Goal: Task Accomplishment & Management: Use online tool/utility

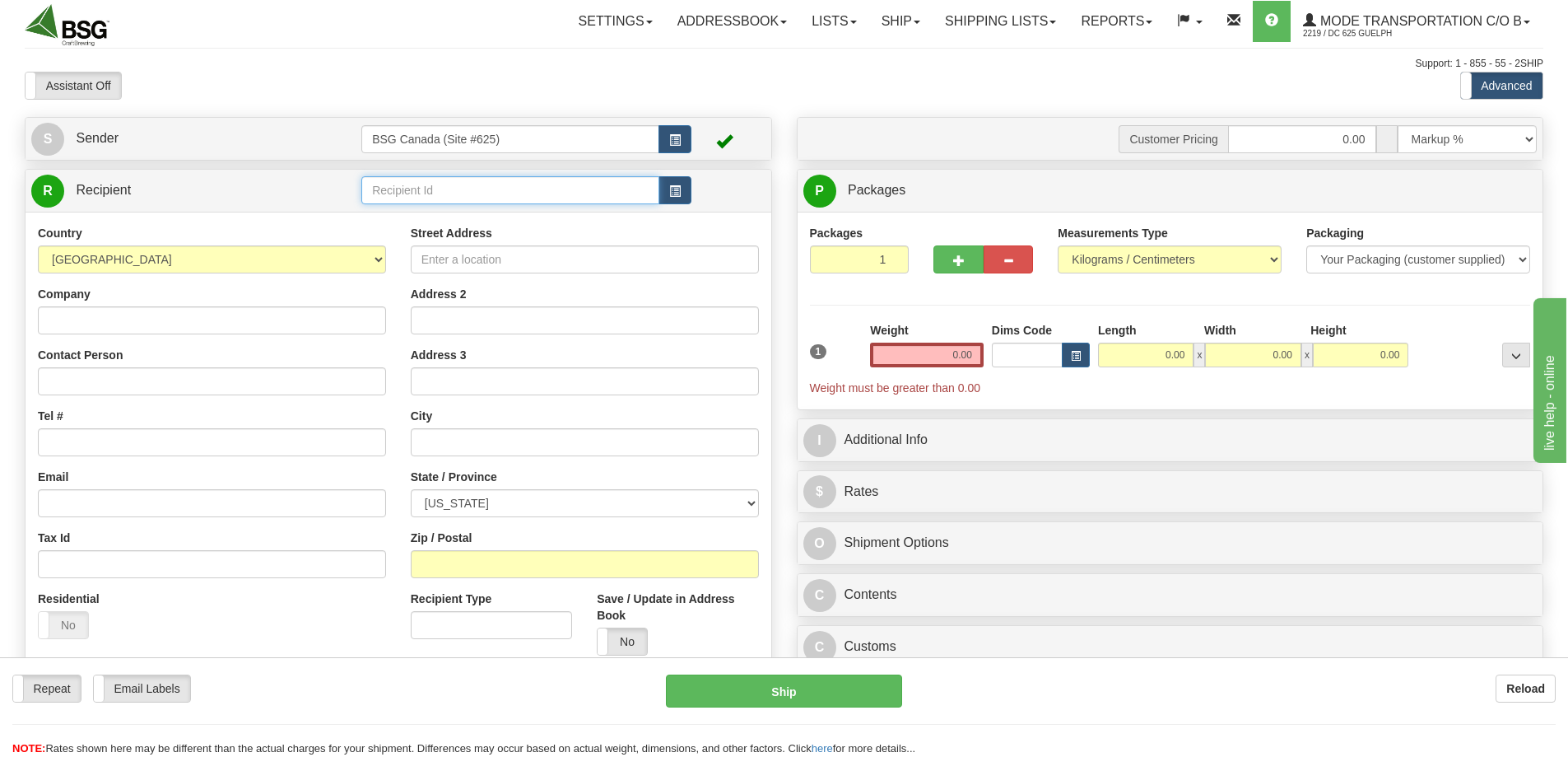
click at [438, 191] on input "text" at bounding box center [510, 190] width 298 height 28
type input "MCKECKS TAP & GRILL"
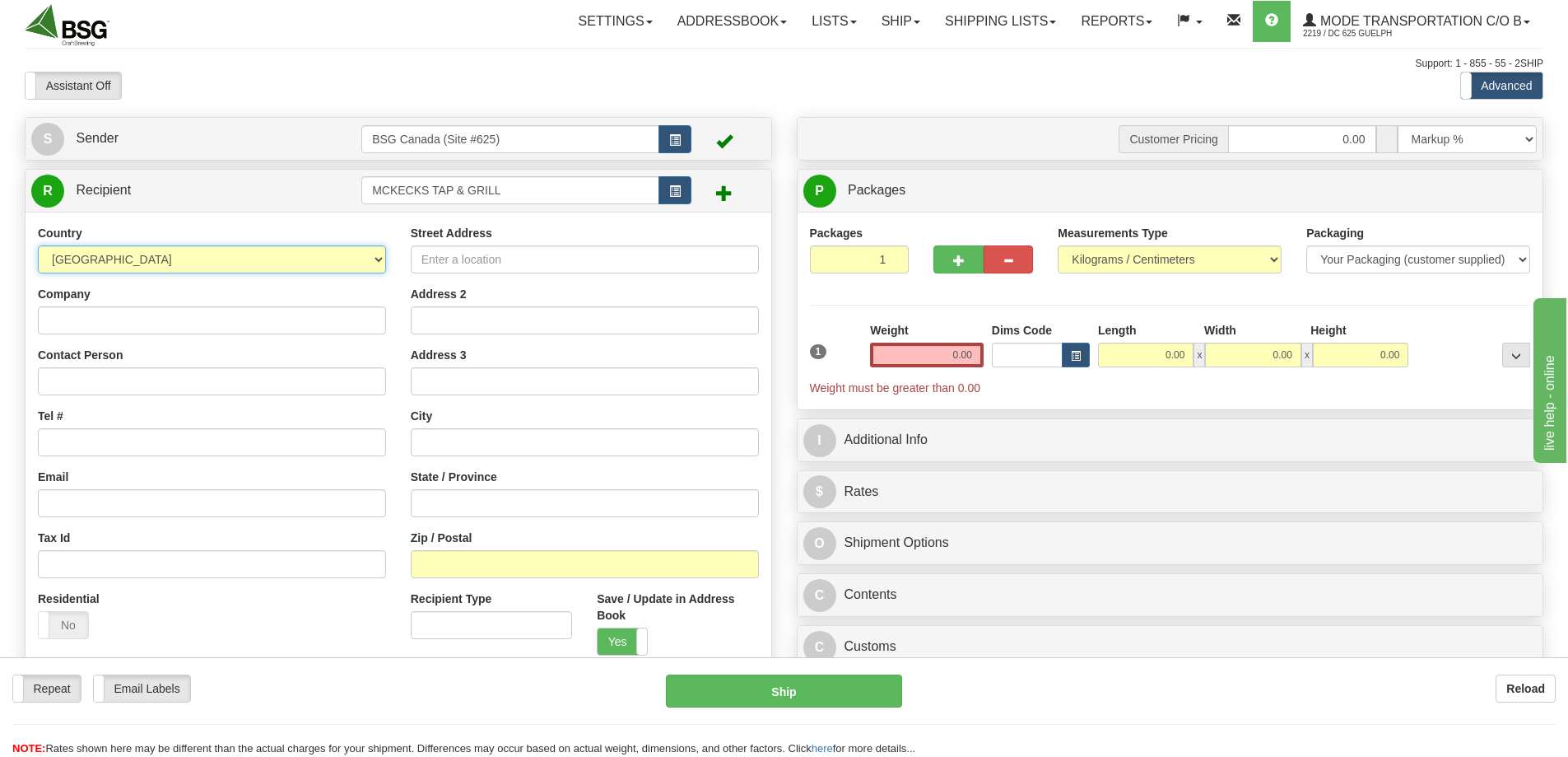
select select "CA"
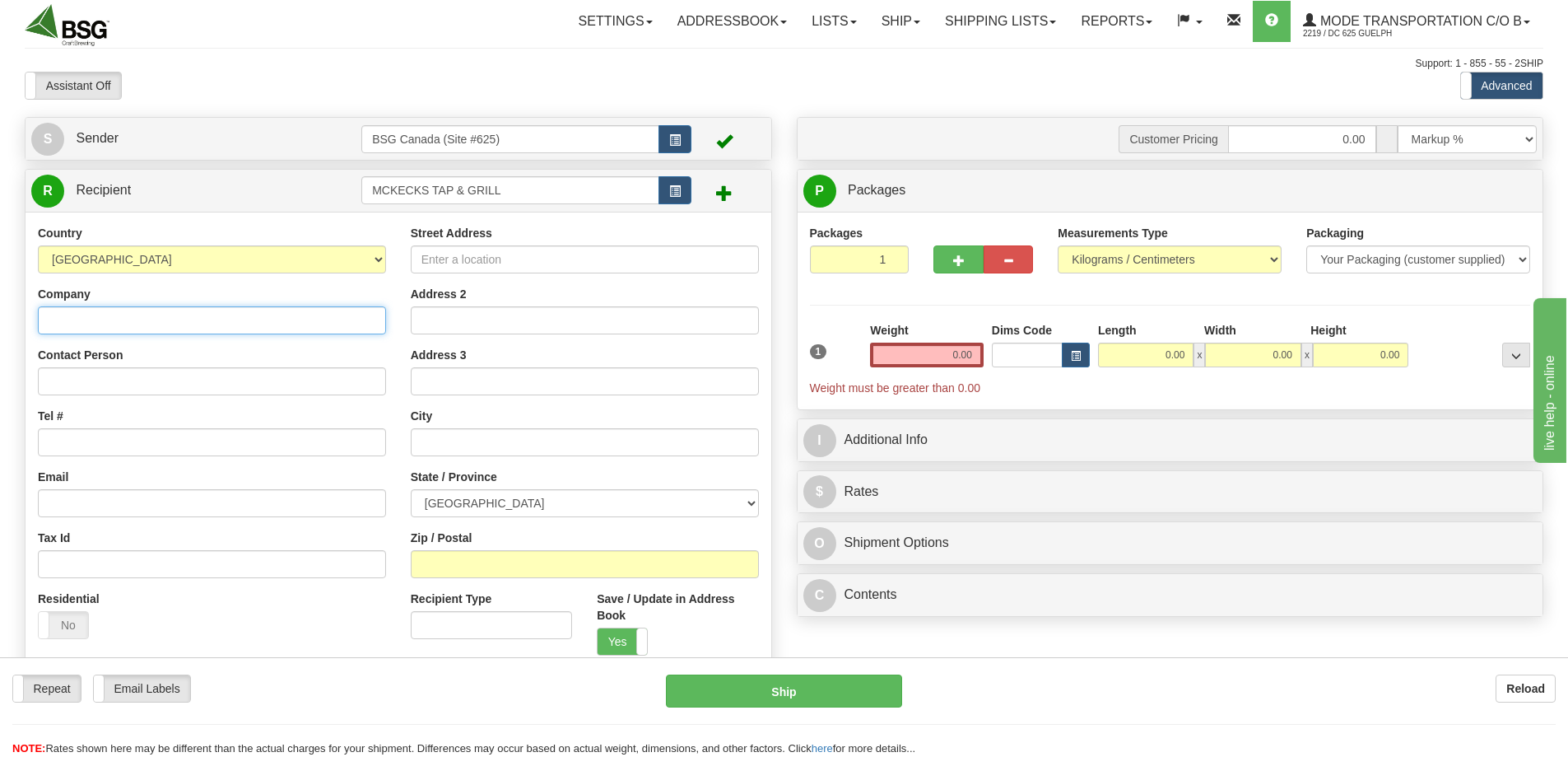
type input "B"
type input "McKecks Tap & Grill"
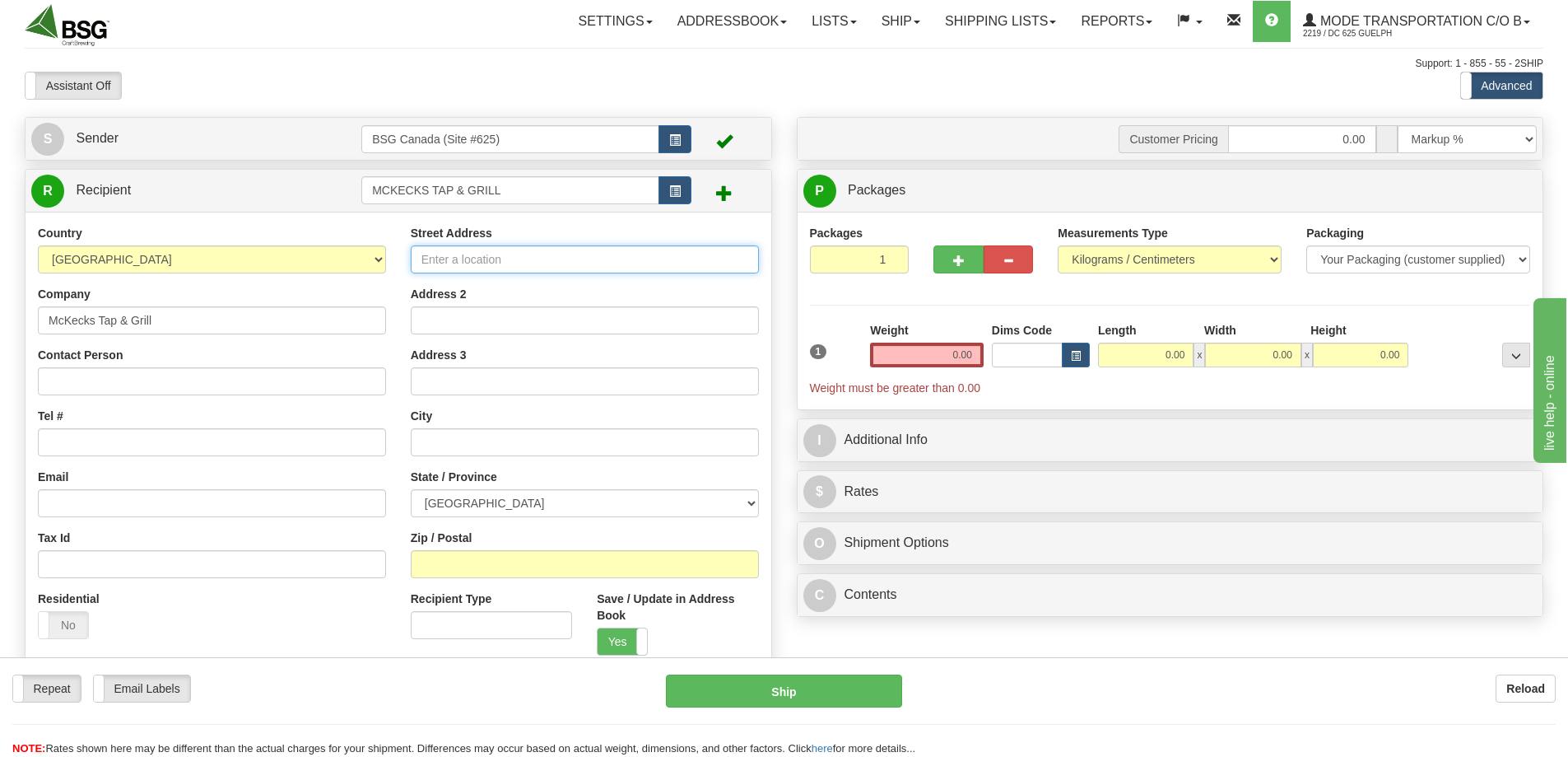
click at [567, 256] on input "Street Address" at bounding box center [584, 259] width 348 height 28
type input "[STREET_ADDRESS]"
type input "Haliburton"
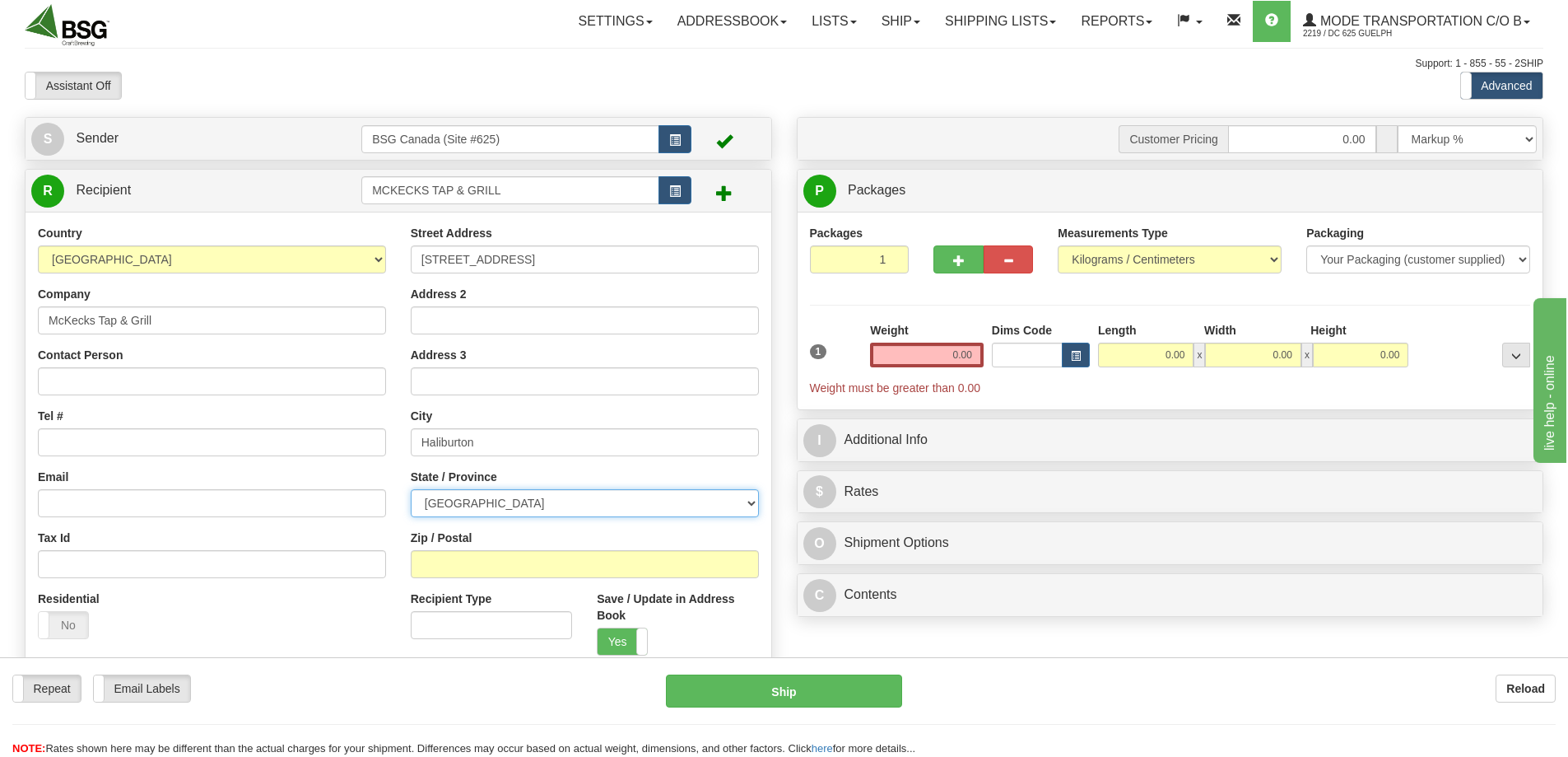
select select "ON"
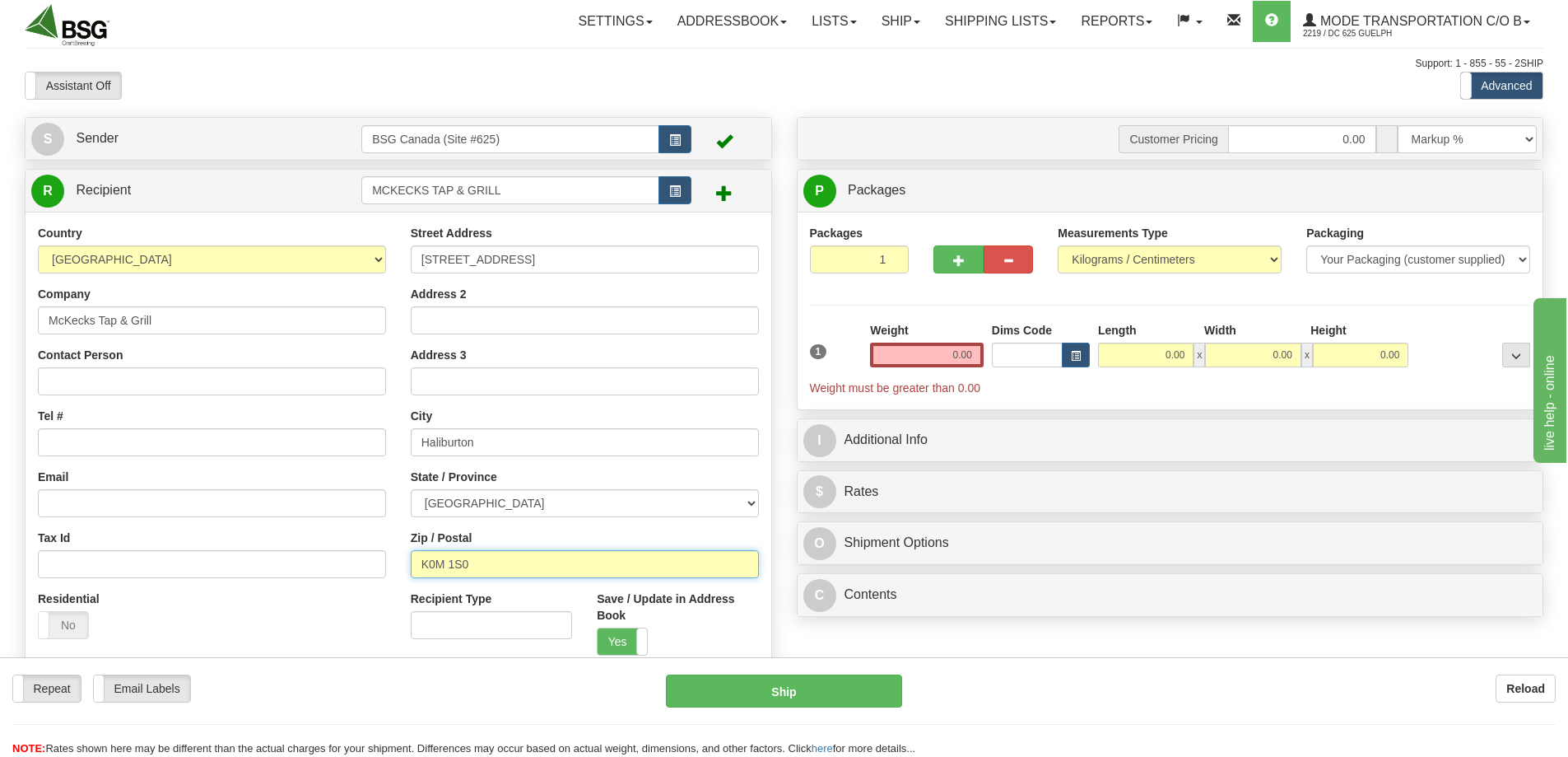
type input "K0M 1S0"
click at [148, 378] on input "Contact Person" at bounding box center [211, 381] width 348 height 28
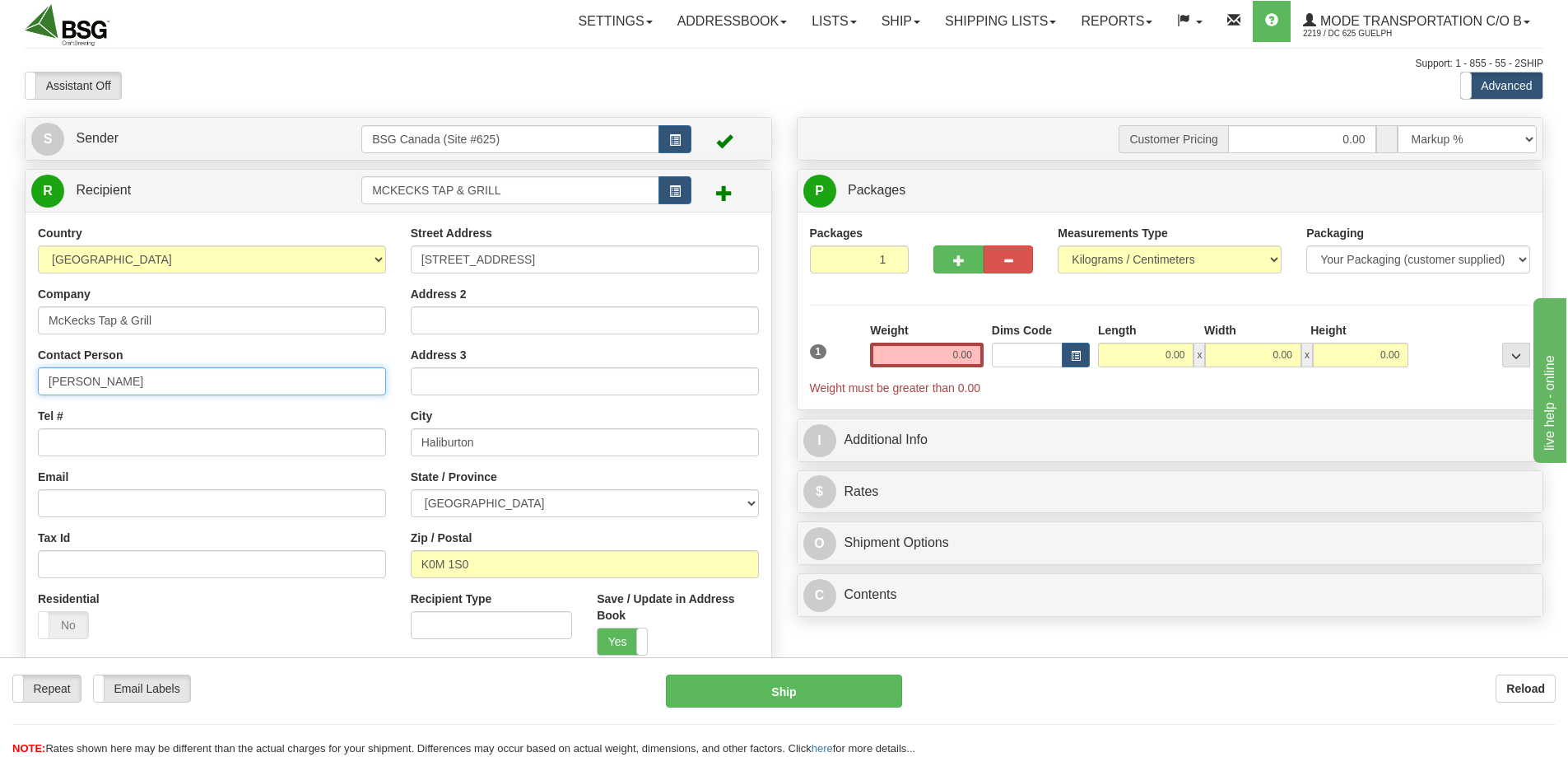
type input "[PERSON_NAME]"
paste input "[PHONE_NUMBER]"
type input "[PHONE_NUMBER]"
click at [901, 355] on input "0.00" at bounding box center [927, 355] width 113 height 25
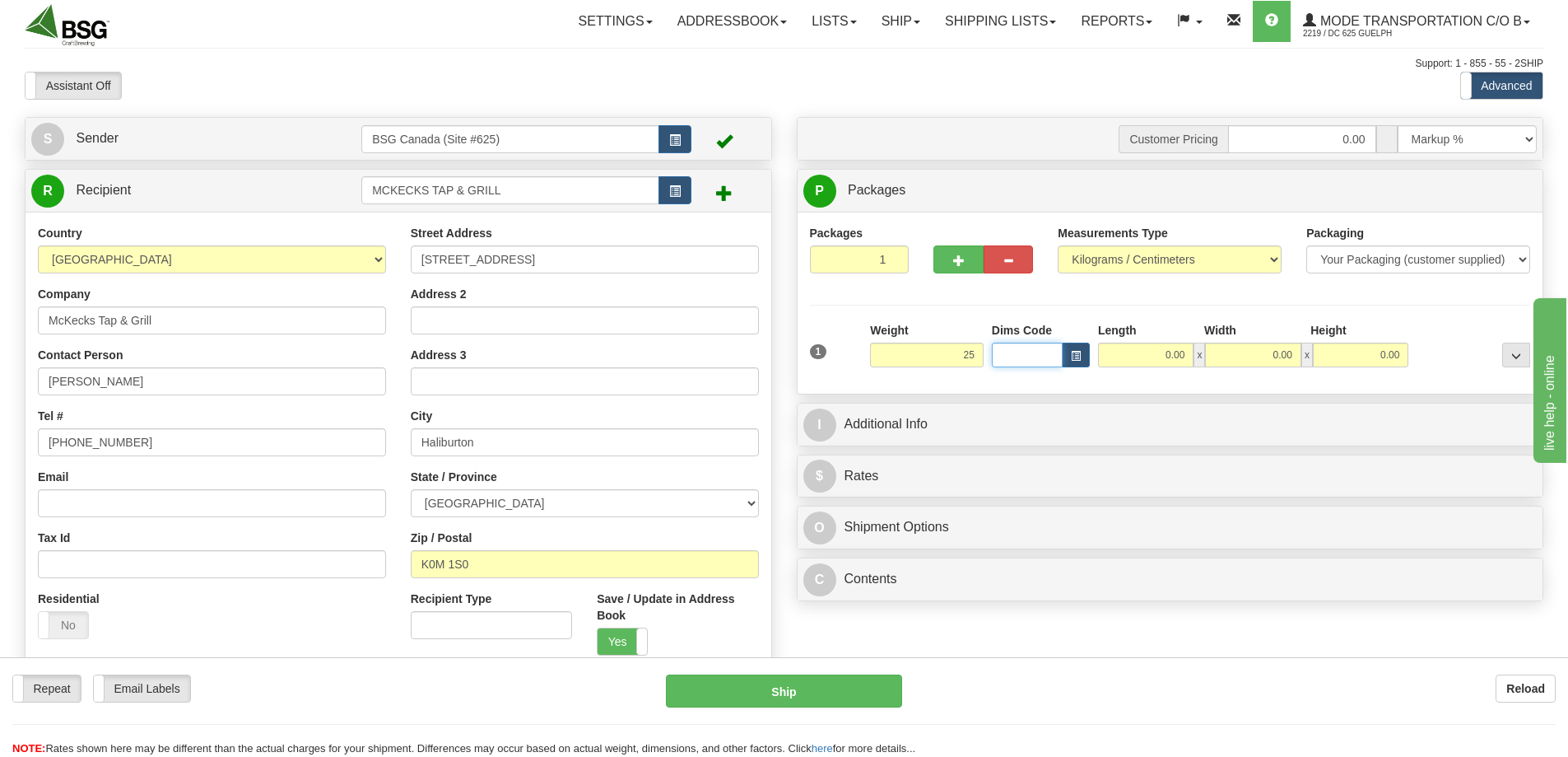
type input "25.00"
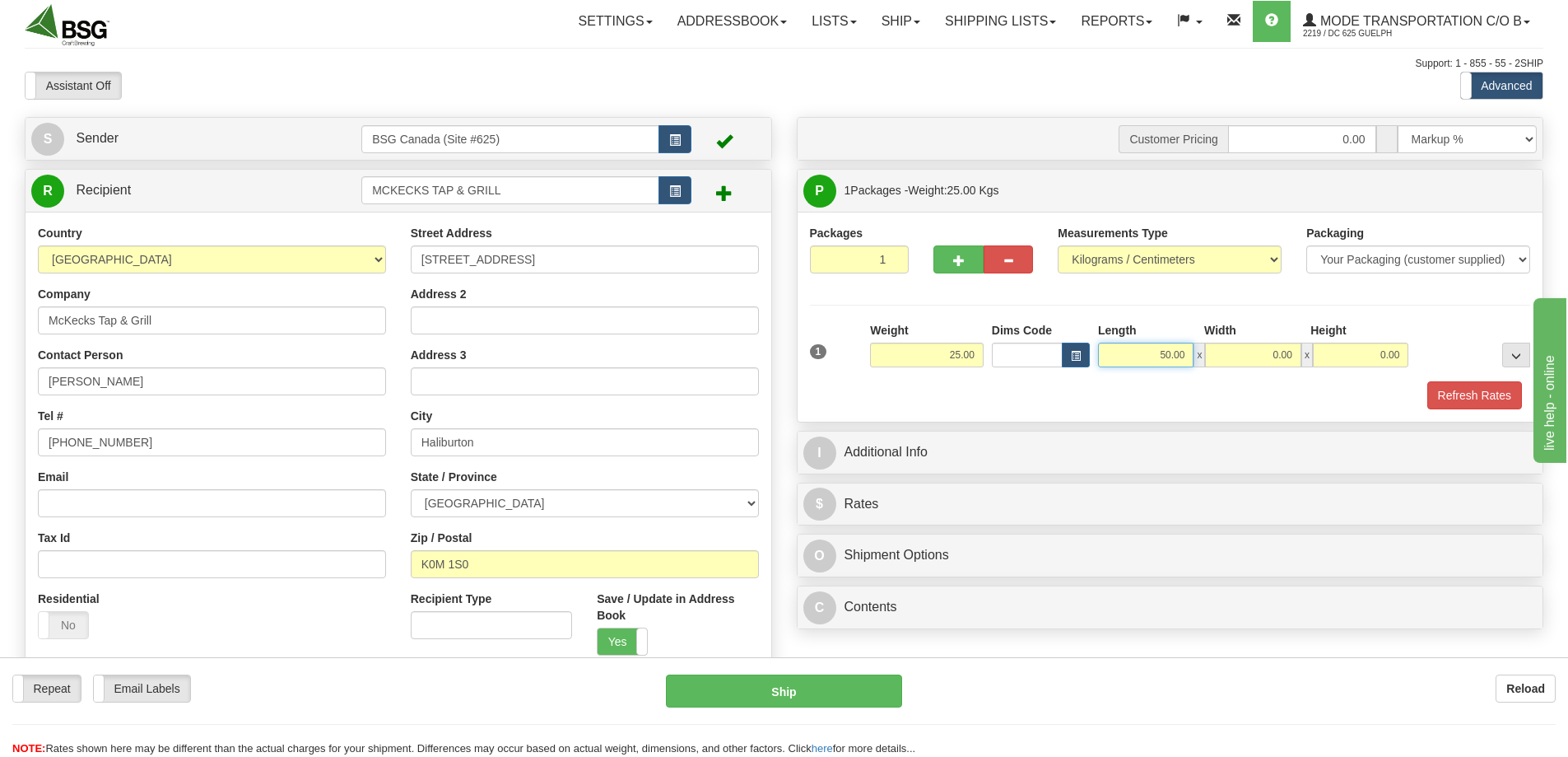
click at [1153, 349] on input "50.00" at bounding box center [1146, 355] width 95 height 25
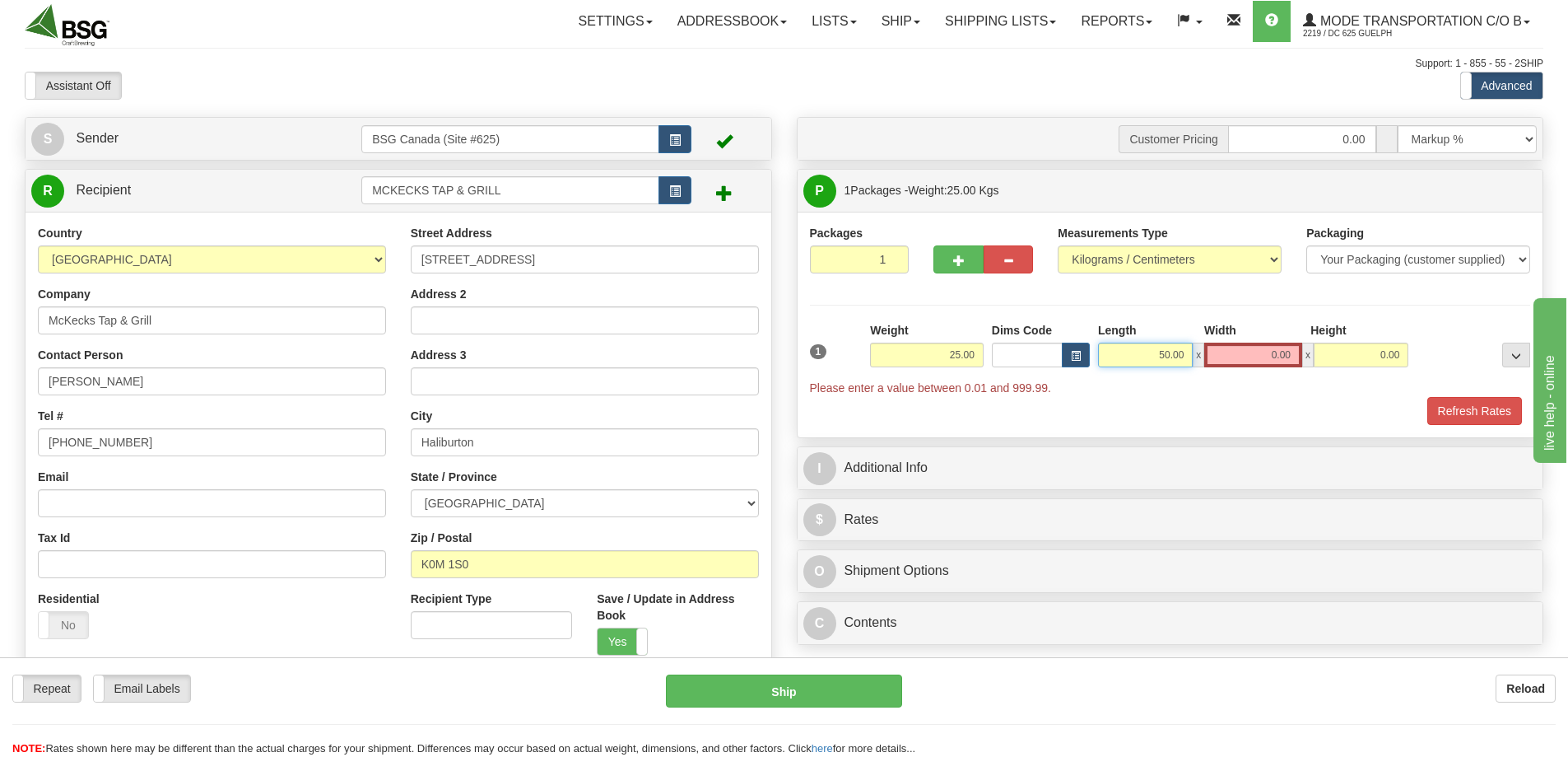
click at [1153, 349] on input "50.00" at bounding box center [1146, 355] width 95 height 25
type input "60.00"
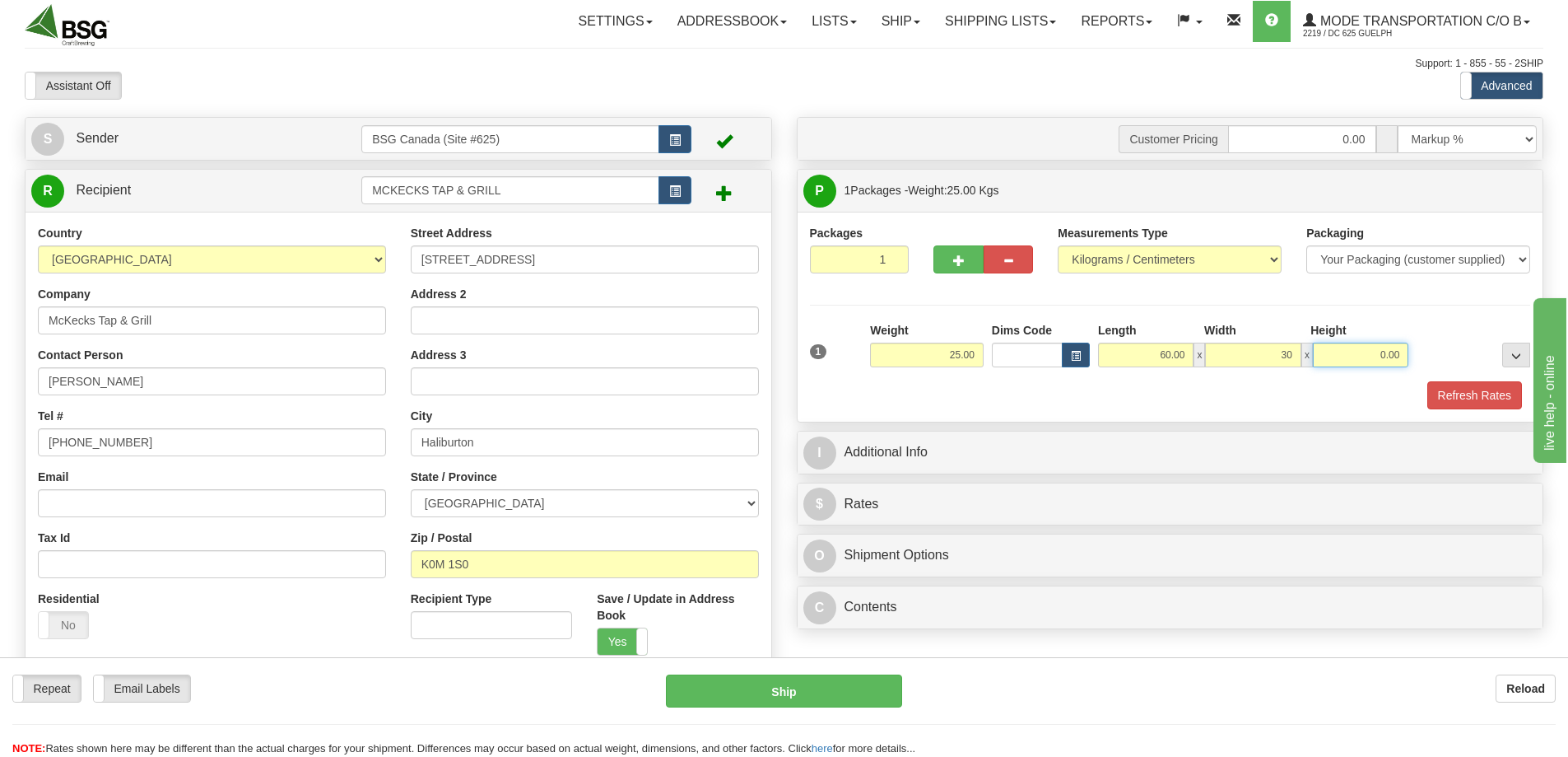
type input "30.00"
type input "25.00"
click at [1469, 387] on button "Refresh Rates" at bounding box center [1475, 395] width 95 height 28
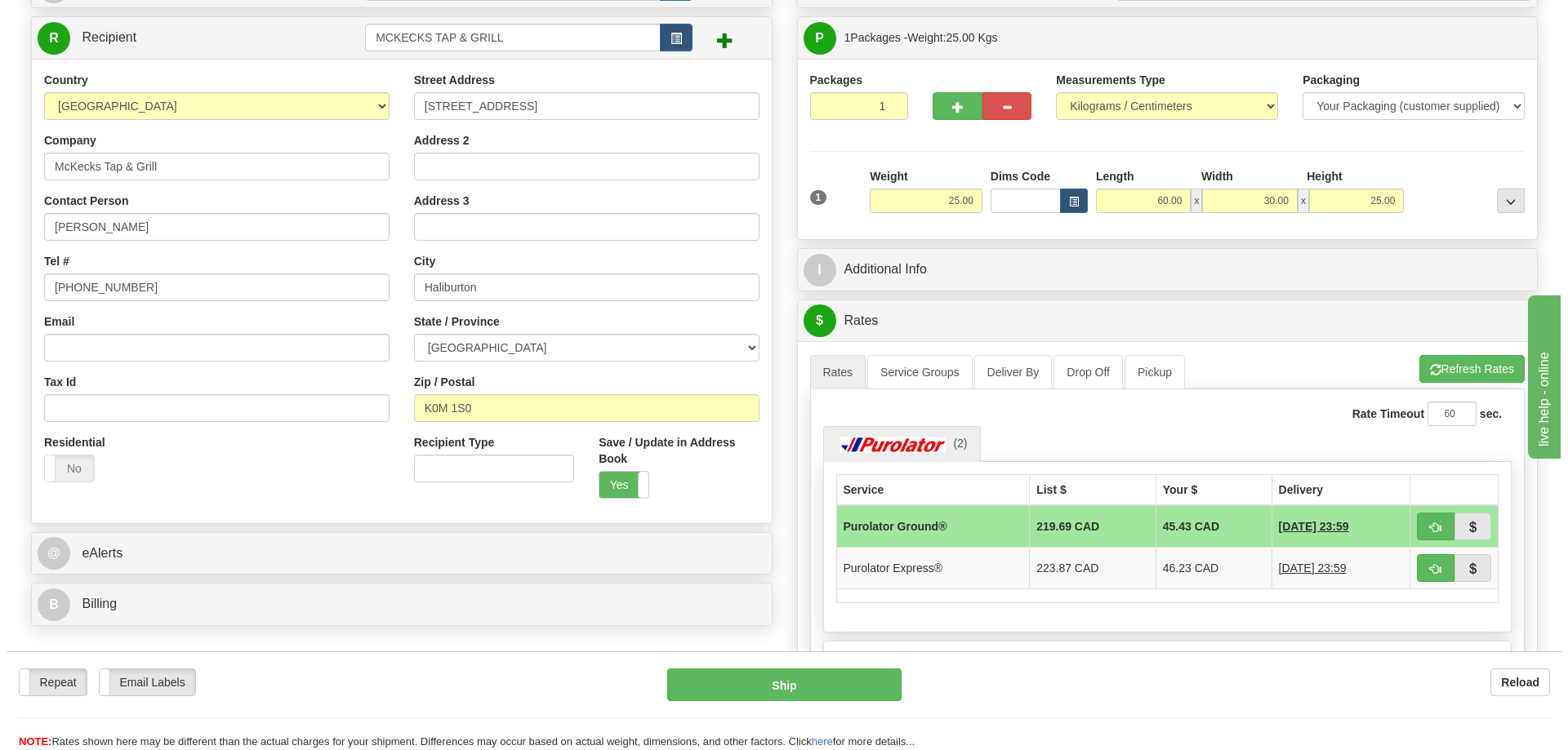
scroll to position [163, 0]
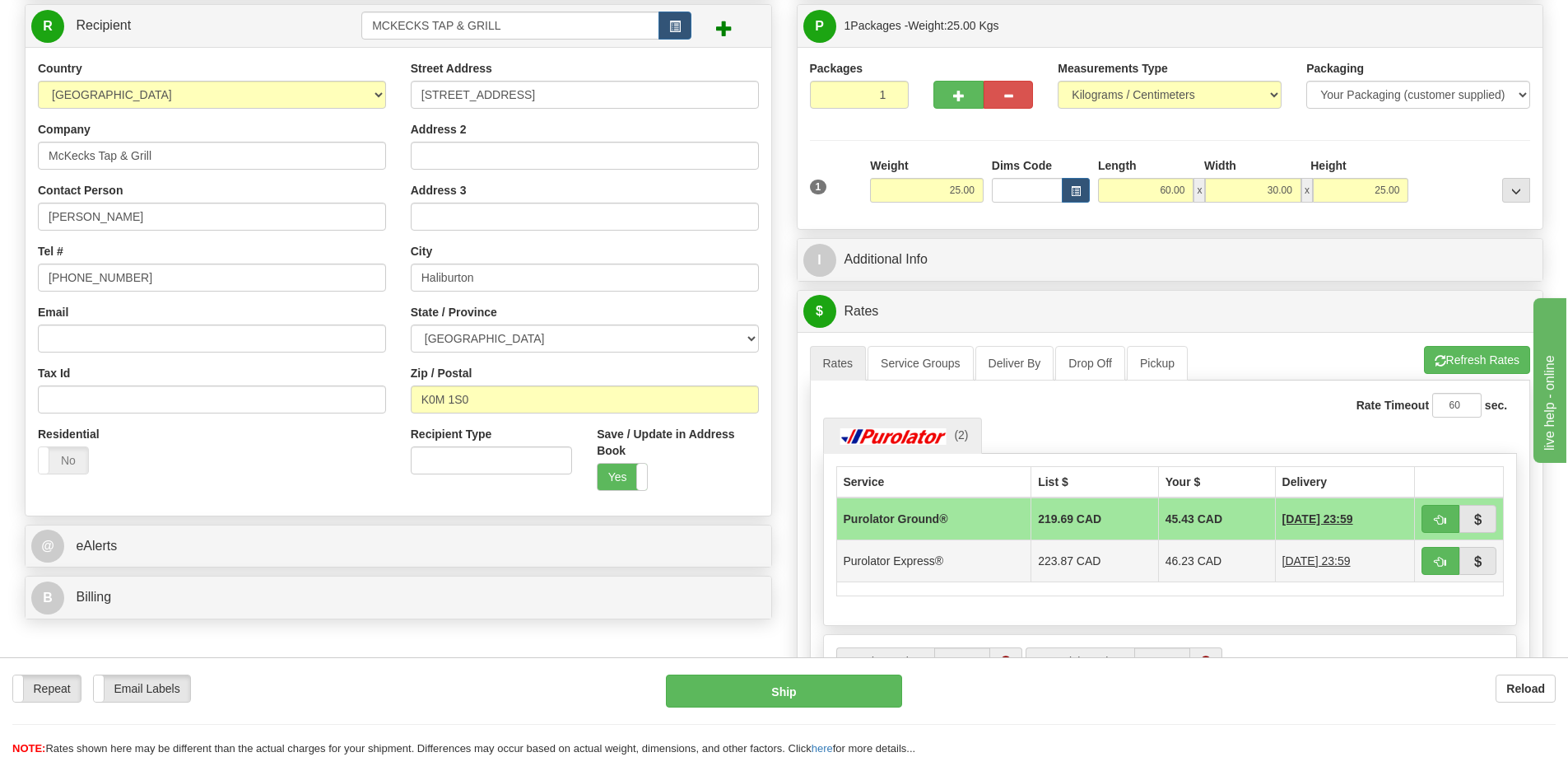
click at [1092, 568] on td "223.87 CAD" at bounding box center [1096, 560] width 128 height 42
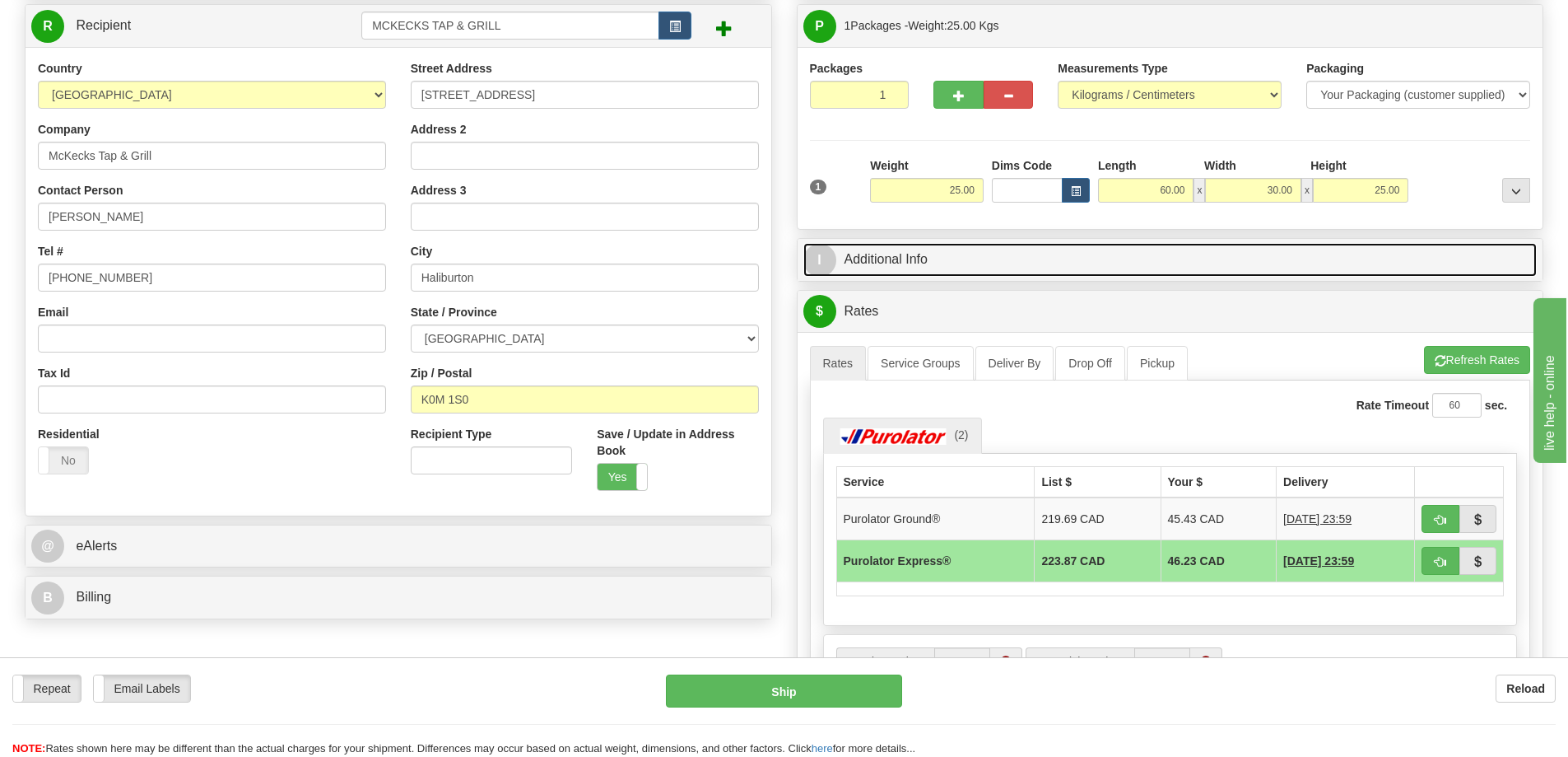
click at [955, 257] on link "I Additional Info" at bounding box center [1171, 260] width 735 height 34
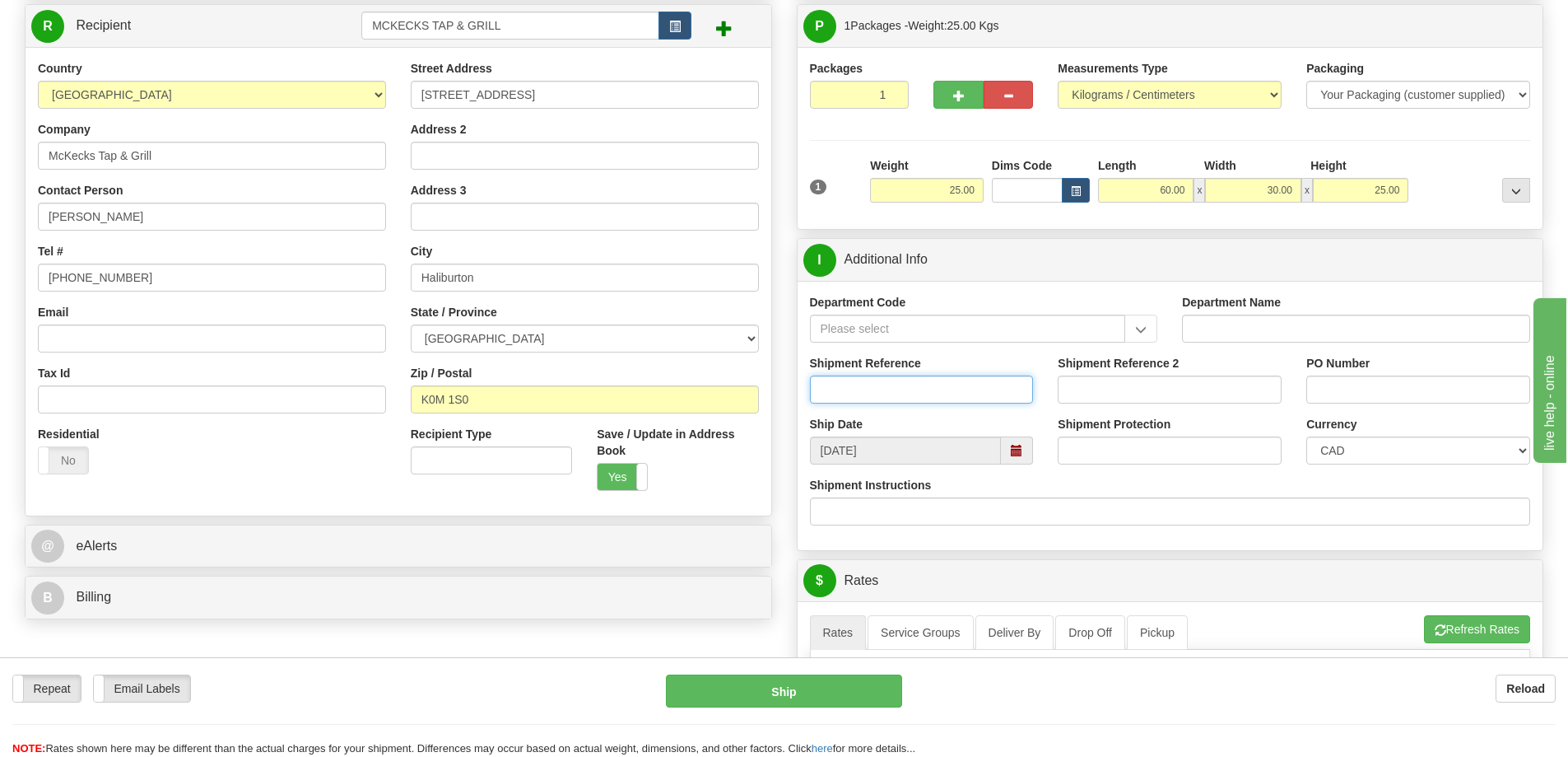
click at [916, 401] on input "Shipment Reference" at bounding box center [921, 389] width 224 height 28
paste input "SO170-148814"
type input "SO170-148814"
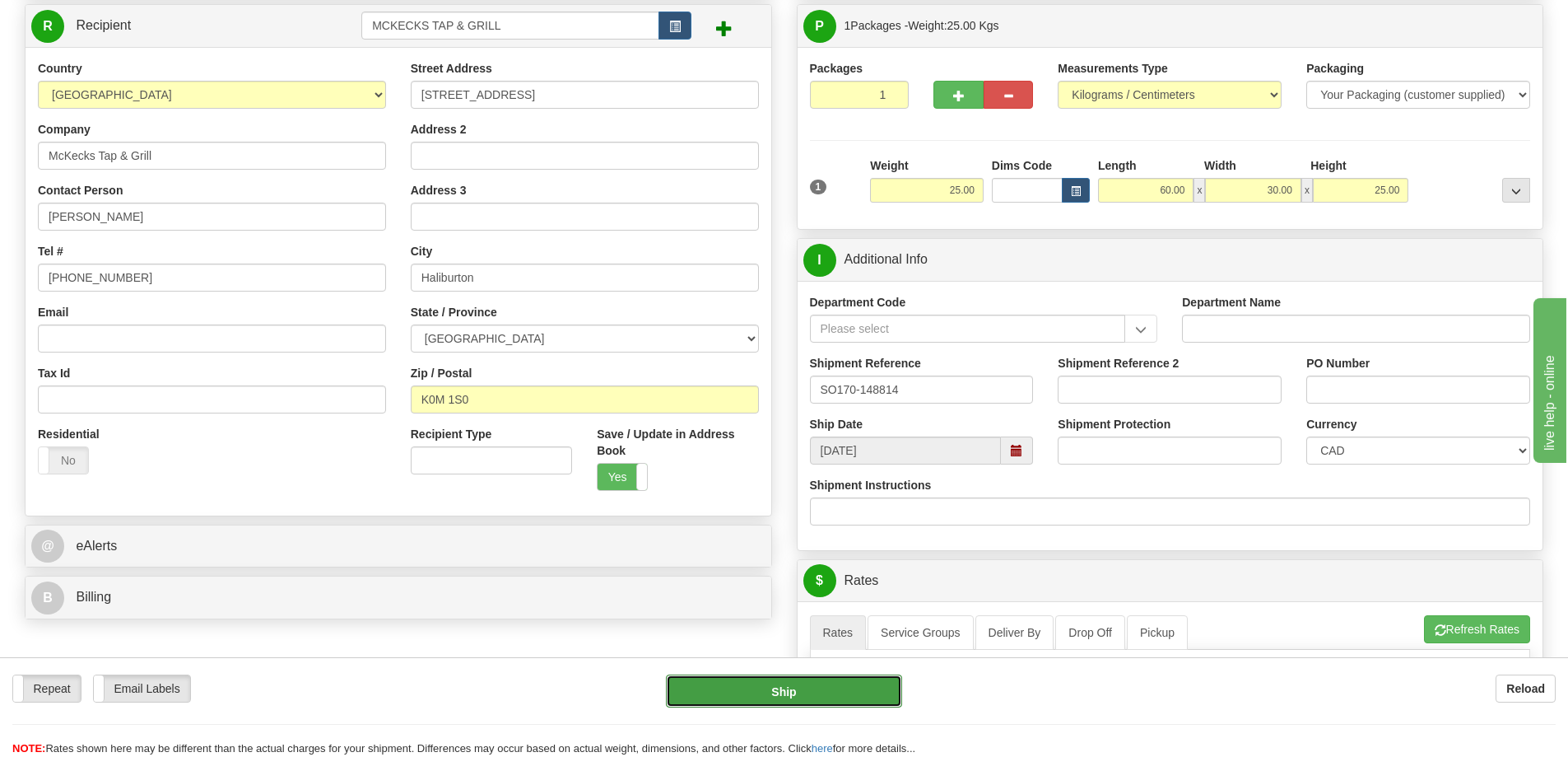
click at [840, 695] on button "Ship" at bounding box center [784, 691] width 237 height 33
type input "202"
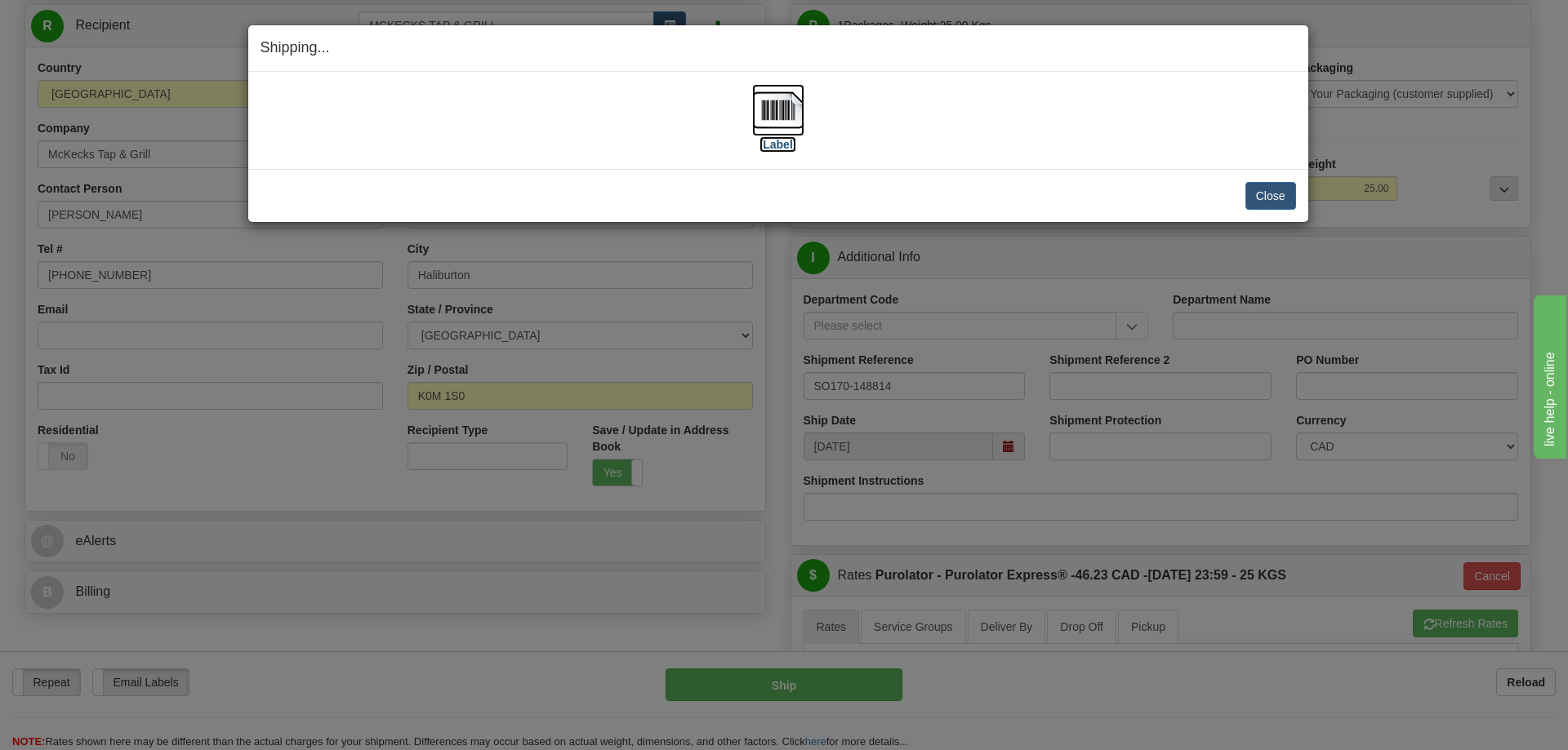
click at [786, 118] on img at bounding box center [779, 111] width 53 height 53
